Goal: Find specific page/section: Find specific page/section

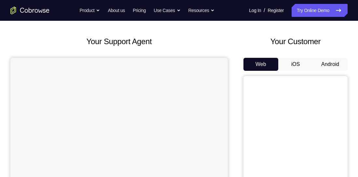
scroll to position [27, 0]
click at [305, 63] on button "iOS" at bounding box center [295, 64] width 35 height 13
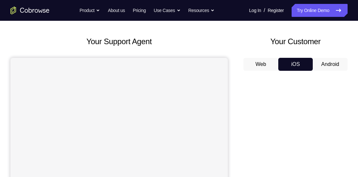
scroll to position [26, 0]
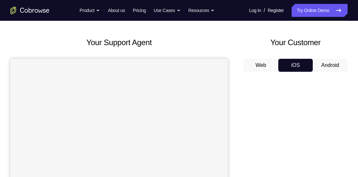
click at [333, 65] on button "Android" at bounding box center [330, 65] width 35 height 13
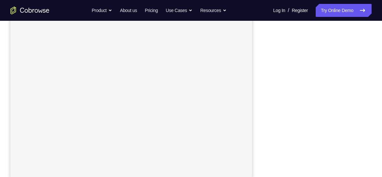
scroll to position [96, 0]
